Goal: Task Accomplishment & Management: Complete application form

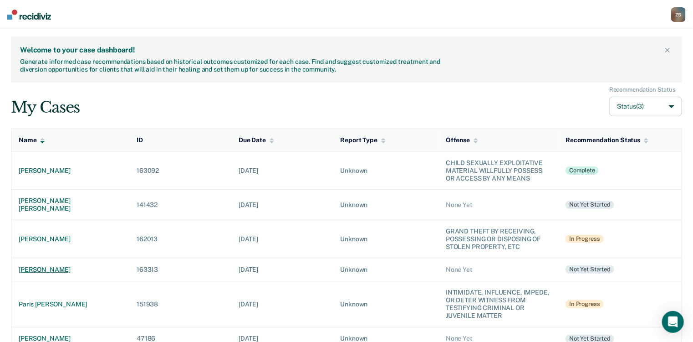
click at [60, 266] on div "[PERSON_NAME]" at bounding box center [70, 270] width 103 height 8
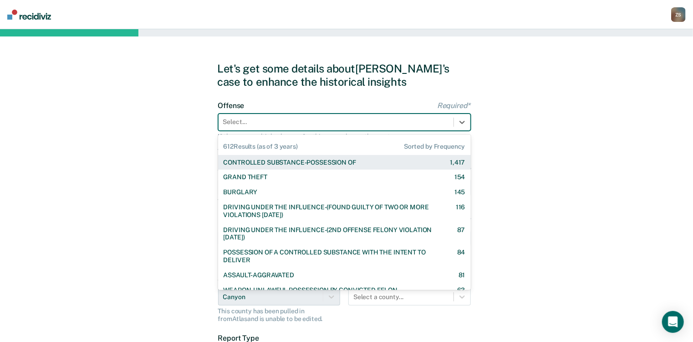
click at [309, 120] on div at bounding box center [336, 122] width 226 height 10
type input "agg"
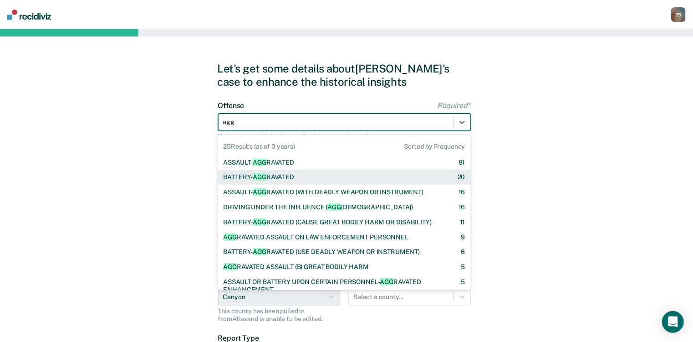
click at [301, 179] on div "BATTERY- AGG RAVATED 20" at bounding box center [345, 177] width 242 height 8
checkbox input "true"
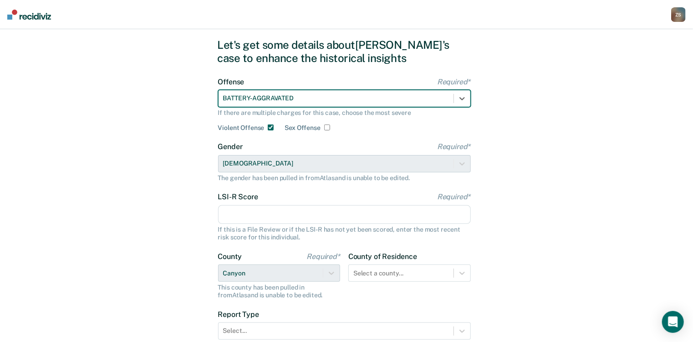
scroll to position [36, 0]
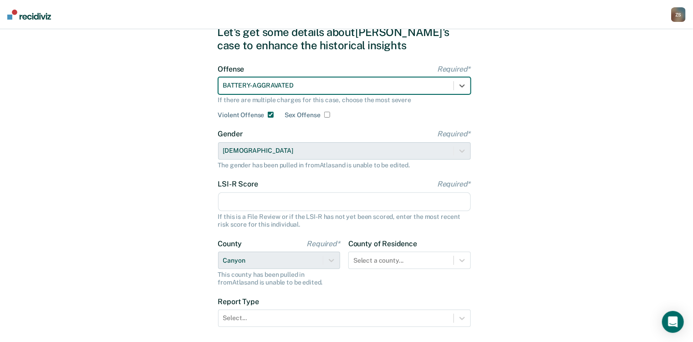
click at [314, 206] on input "LSI-R Score Required*" at bounding box center [344, 201] width 253 height 19
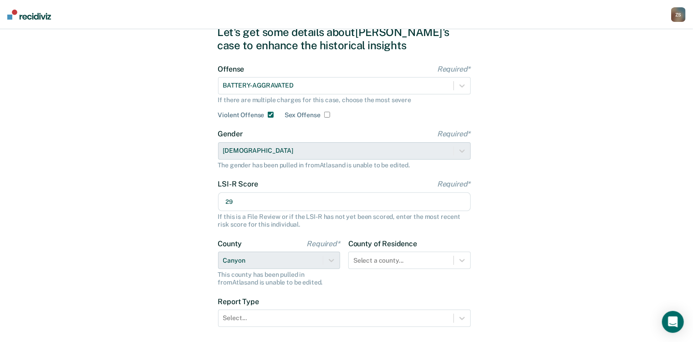
type input "29"
drag, startPoint x: 600, startPoint y: 278, endPoint x: 590, endPoint y: 282, distance: 10.8
click at [598, 278] on div "Let's get some details about [PERSON_NAME]'s case to enhance the historical ins…" at bounding box center [346, 198] width 693 height 410
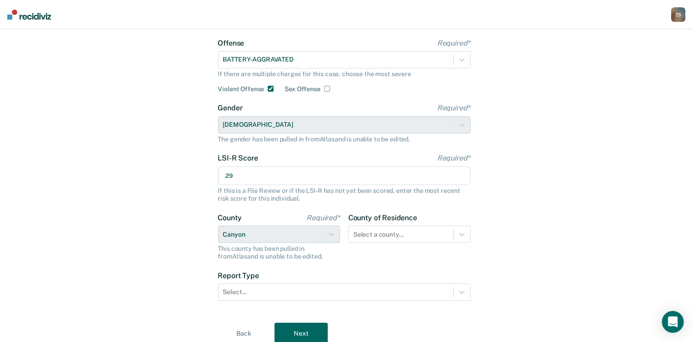
scroll to position [98, 0]
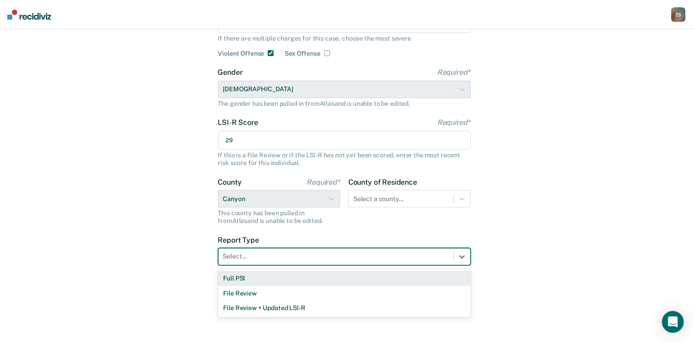
click at [320, 259] on div at bounding box center [336, 256] width 226 height 10
click at [317, 281] on div "Full PSI" at bounding box center [344, 278] width 253 height 15
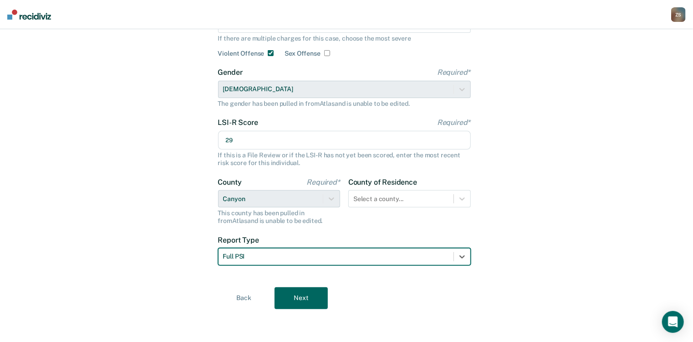
click at [317, 296] on button "Next" at bounding box center [301, 298] width 53 height 22
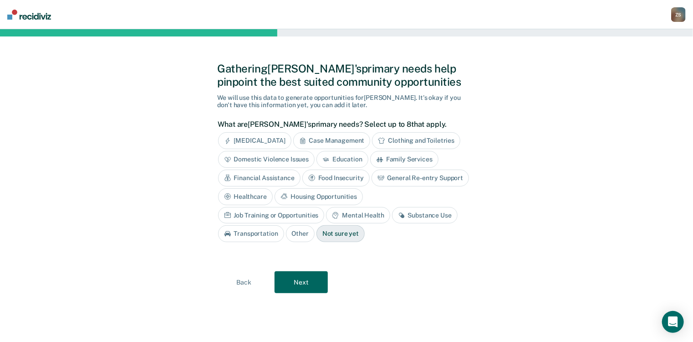
scroll to position [0, 0]
click at [270, 178] on div "Financial Assistance" at bounding box center [262, 177] width 82 height 17
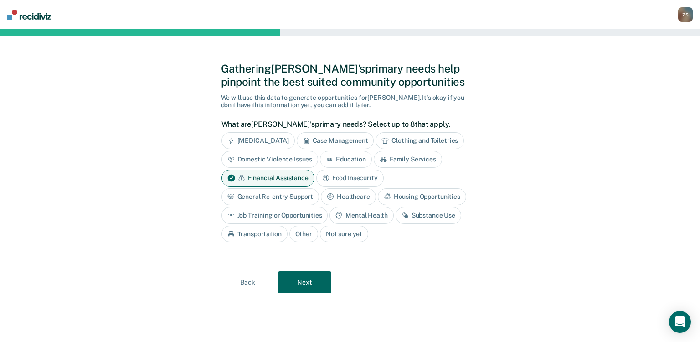
click at [386, 197] on icon at bounding box center [387, 196] width 7 height 6
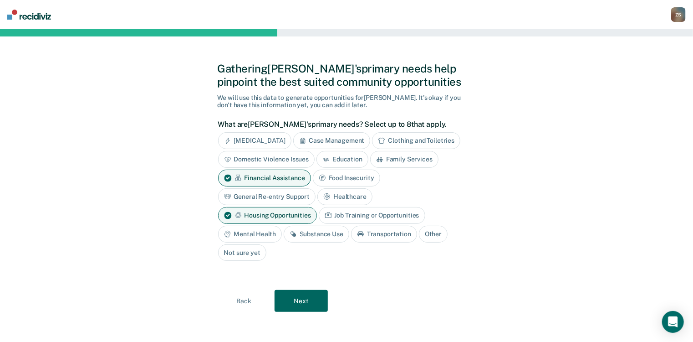
click at [348, 215] on div "Job Training or Opportunities" at bounding box center [372, 215] width 107 height 17
click at [268, 231] on div "Mental Health" at bounding box center [250, 233] width 64 height 17
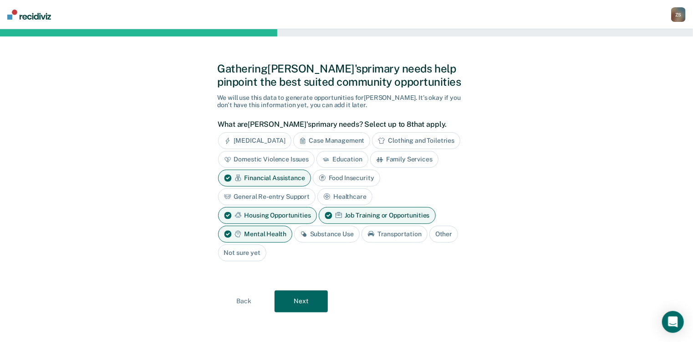
click at [313, 297] on button "Next" at bounding box center [301, 301] width 53 height 22
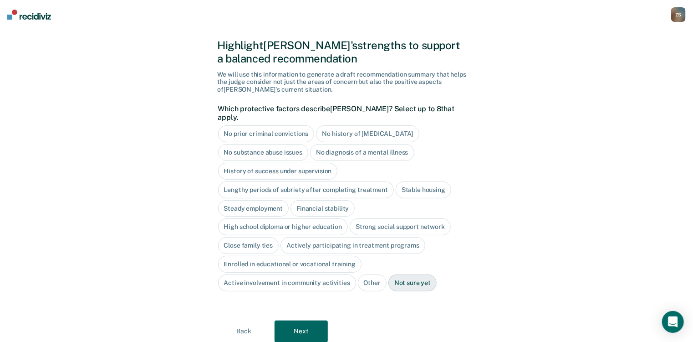
scroll to position [36, 0]
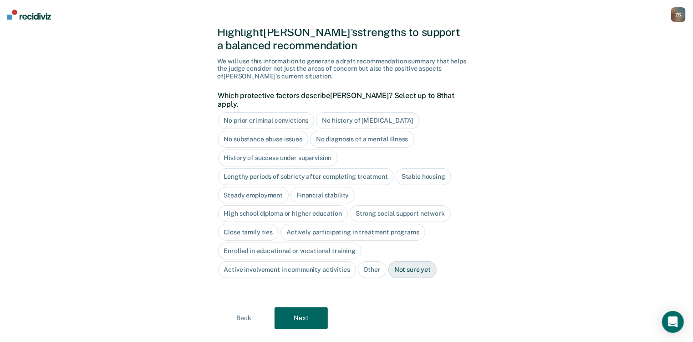
click at [242, 309] on button "Back" at bounding box center [244, 318] width 53 height 22
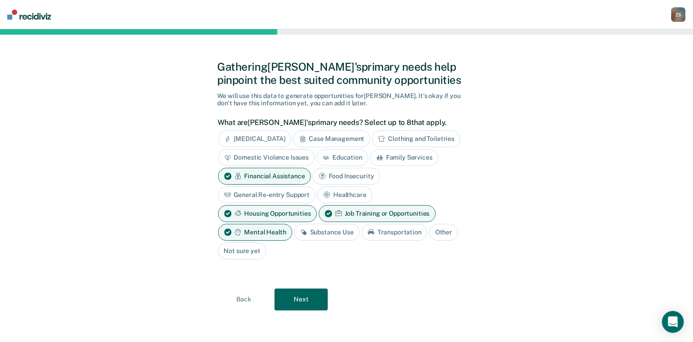
click at [307, 303] on button "Next" at bounding box center [301, 299] width 53 height 22
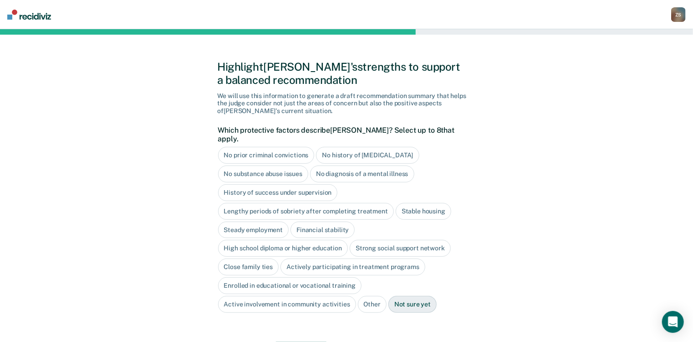
click at [283, 242] on div "High school diploma or higher education" at bounding box center [283, 248] width 130 height 17
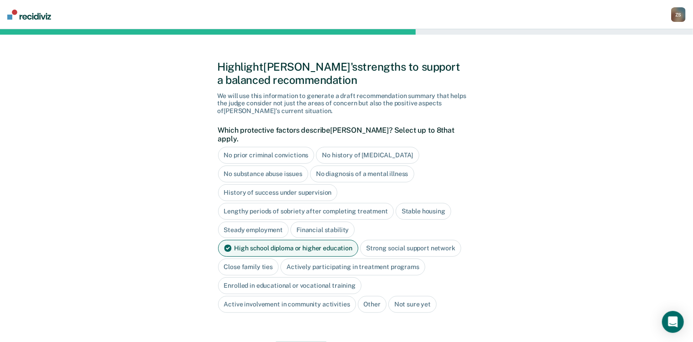
click at [397, 243] on div "Strong social support network" at bounding box center [410, 248] width 101 height 17
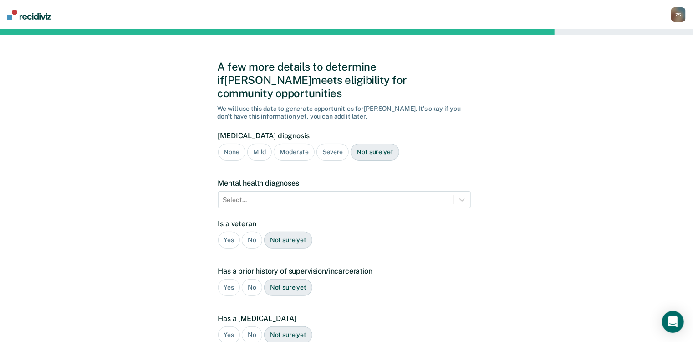
click at [262, 143] on div "Mild" at bounding box center [259, 151] width 25 height 17
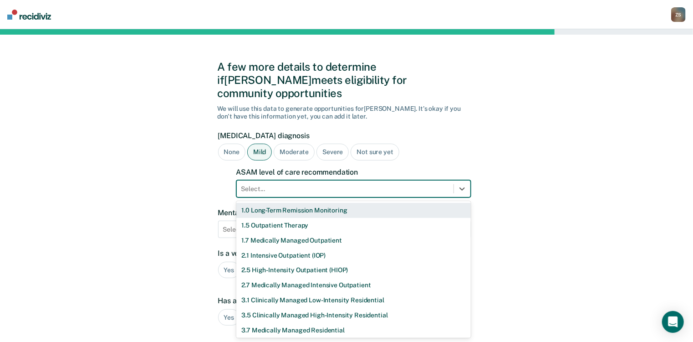
click at [276, 184] on div at bounding box center [345, 189] width 208 height 10
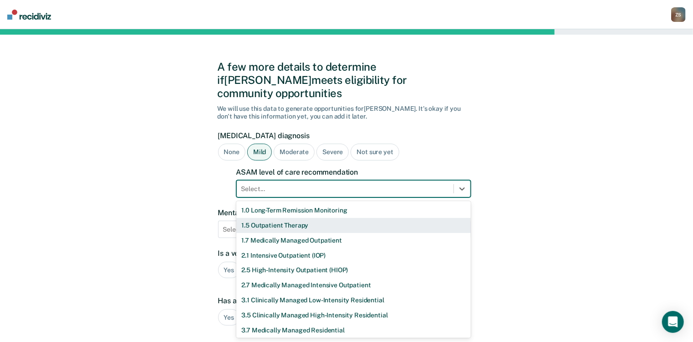
click at [268, 218] on div "1.5 Outpatient Therapy" at bounding box center [353, 225] width 235 height 15
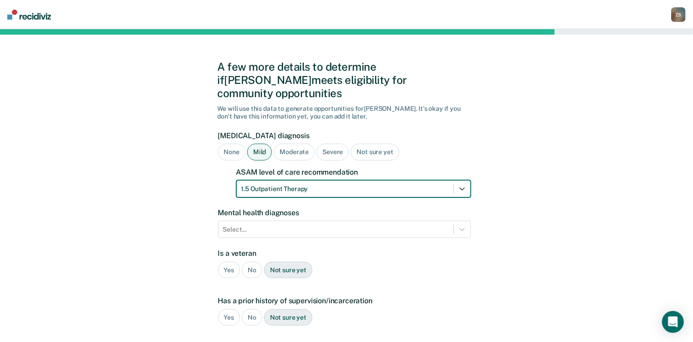
click at [359, 249] on label "Is a veteran" at bounding box center [344, 253] width 253 height 9
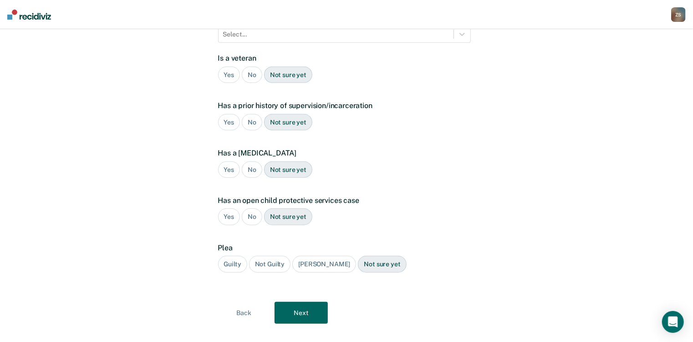
scroll to position [197, 0]
click at [230, 255] on div "Guilty" at bounding box center [232, 263] width 29 height 17
click at [301, 301] on button "Next" at bounding box center [301, 312] width 53 height 22
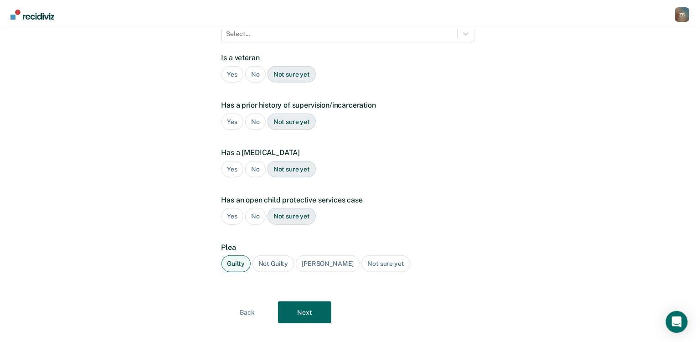
scroll to position [0, 0]
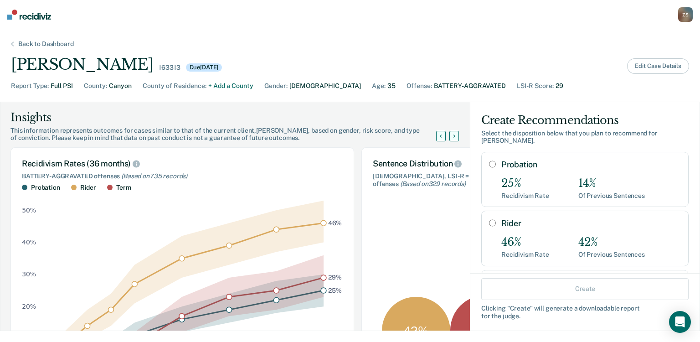
click at [656, 66] on button "Edit Case Details" at bounding box center [658, 65] width 62 height 15
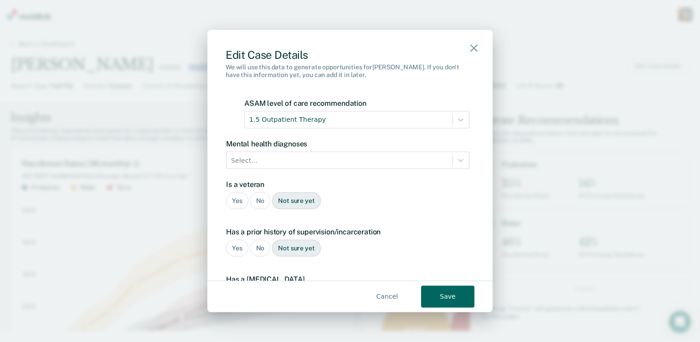
scroll to position [692, 0]
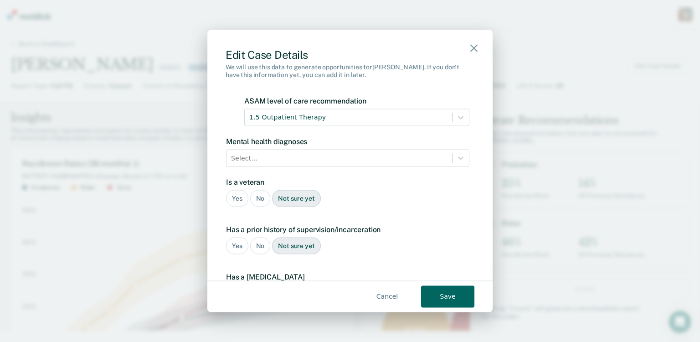
click at [256, 190] on div "No" at bounding box center [260, 198] width 20 height 17
click at [238, 237] on div "Yes" at bounding box center [237, 245] width 22 height 17
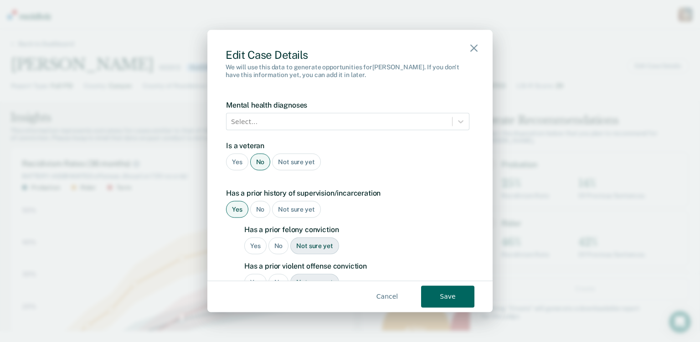
click at [249, 237] on div "Yes" at bounding box center [255, 245] width 22 height 17
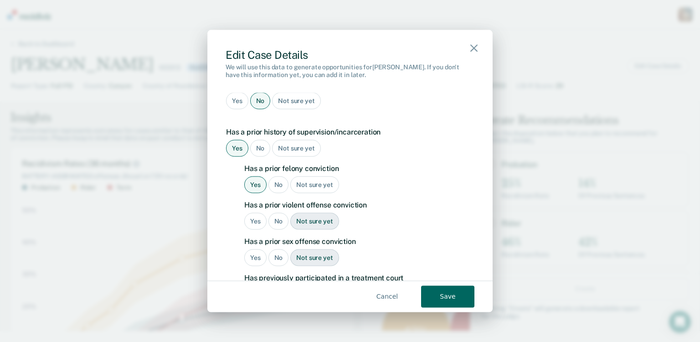
scroll to position [802, 0]
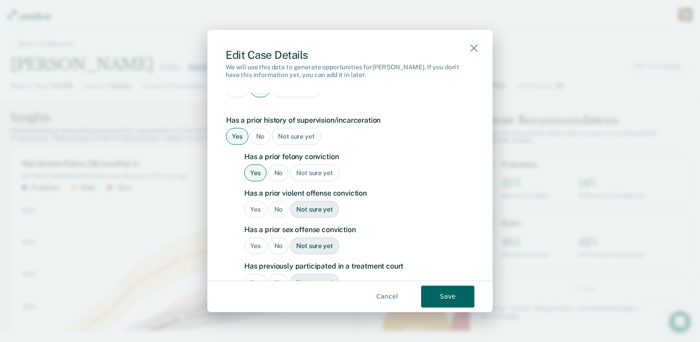
click at [255, 201] on div "Yes" at bounding box center [255, 209] width 22 height 17
click at [279, 237] on div "No" at bounding box center [278, 245] width 20 height 17
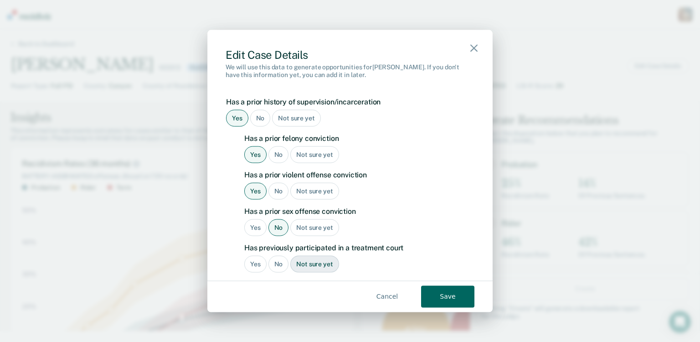
scroll to position [838, 0]
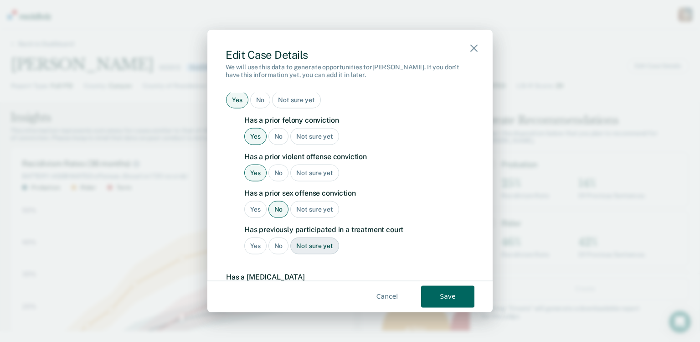
click at [274, 237] on div "No" at bounding box center [278, 245] width 20 height 17
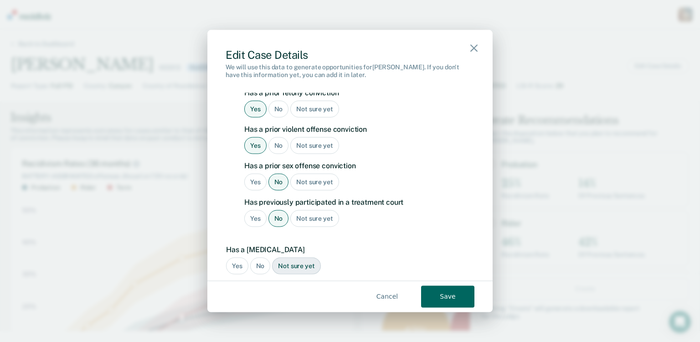
scroll to position [911, 0]
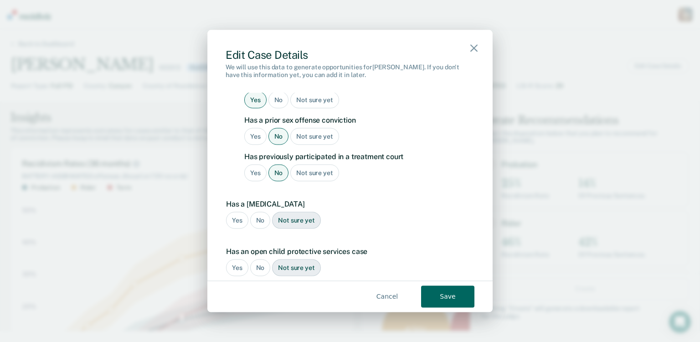
click at [239, 212] on div "Yes" at bounding box center [237, 220] width 22 height 17
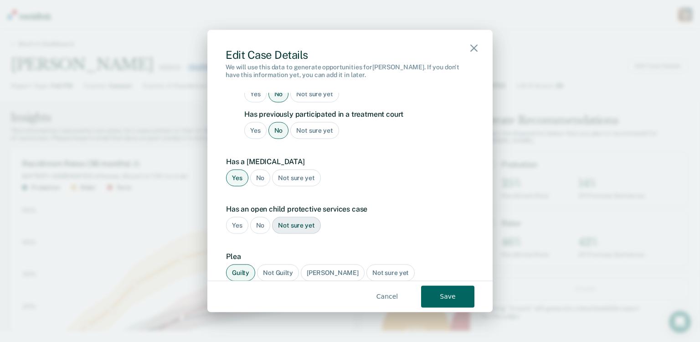
scroll to position [958, 0]
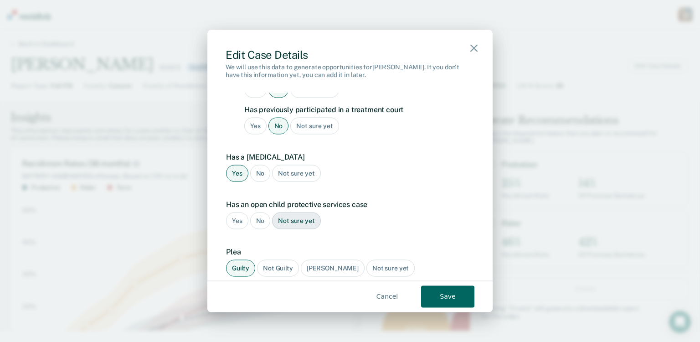
click at [446, 295] on button "Save" at bounding box center [447, 296] width 53 height 22
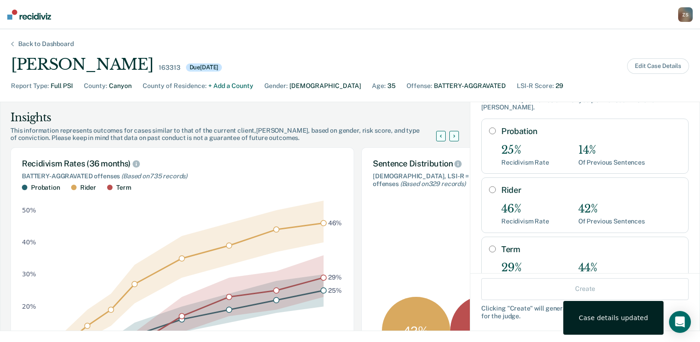
scroll to position [93, 0]
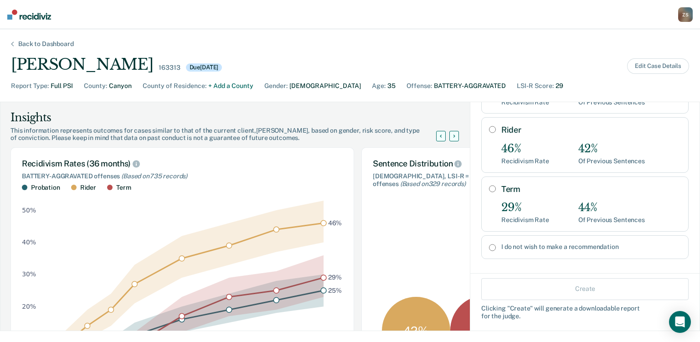
click at [489, 180] on div "Term 29% Recidivism Rate 44% Of Previous Sentences" at bounding box center [584, 203] width 207 height 55
radio input "true"
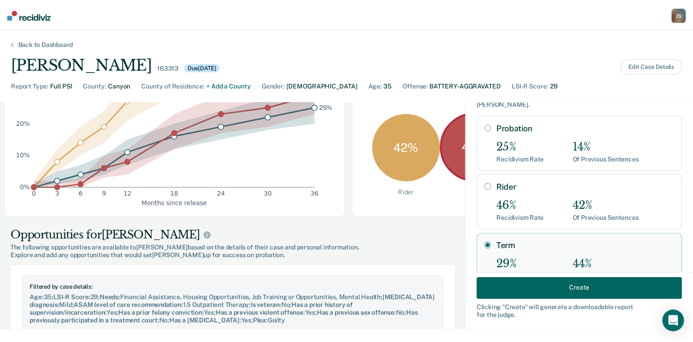
scroll to position [219, 0]
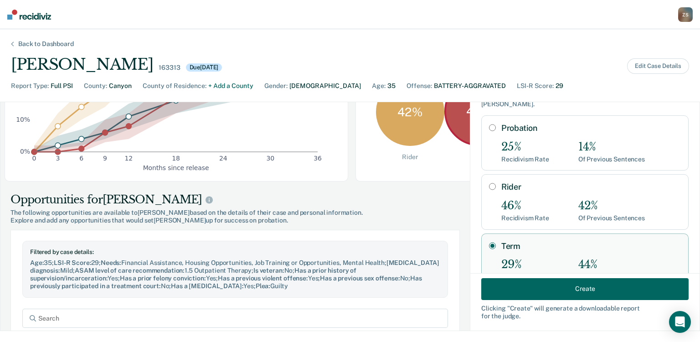
click at [510, 288] on button "Create" at bounding box center [584, 288] width 207 height 22
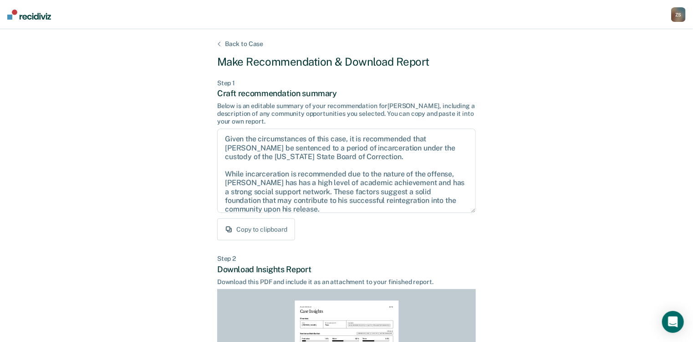
click at [282, 229] on button "Copy to clipboard" at bounding box center [256, 229] width 78 height 22
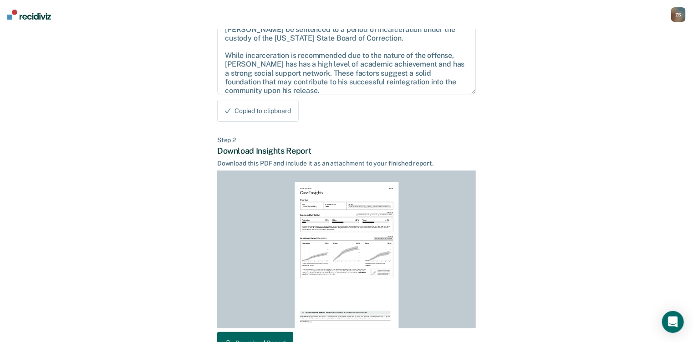
scroll to position [146, 0]
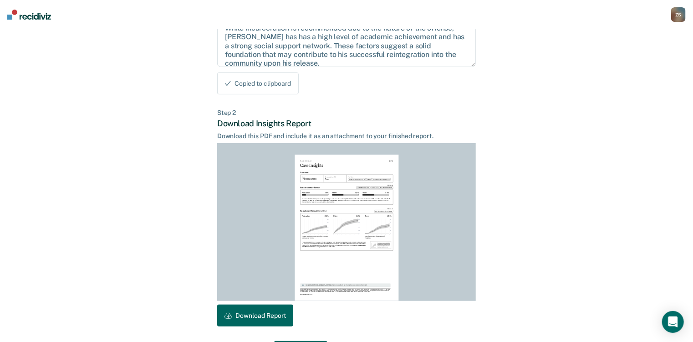
click at [268, 310] on button "Download Report" at bounding box center [255, 315] width 76 height 22
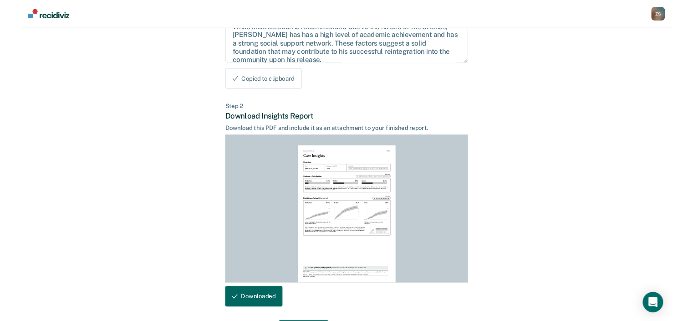
scroll to position [0, 0]
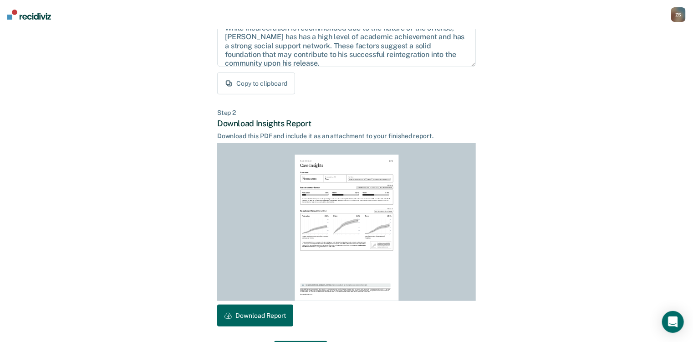
click at [679, 20] on div "Z S" at bounding box center [678, 14] width 15 height 15
click at [633, 49] on link "Go to PSI Case Dashboard" at bounding box center [641, 48] width 76 height 8
